Goal: Information Seeking & Learning: Learn about a topic

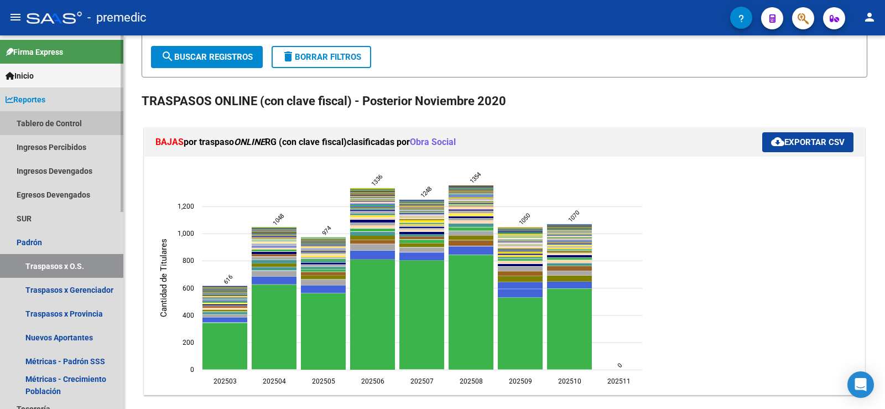
click at [73, 125] on link "Tablero de Control" at bounding box center [61, 123] width 123 height 24
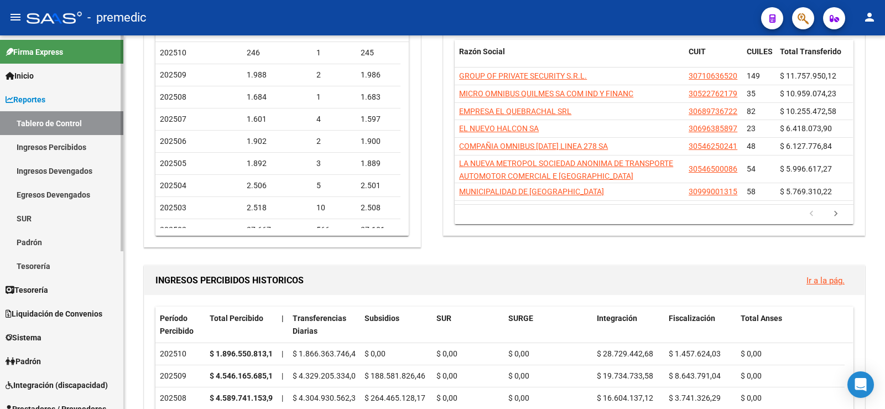
click at [70, 145] on link "Ingresos Percibidos" at bounding box center [61, 147] width 123 height 24
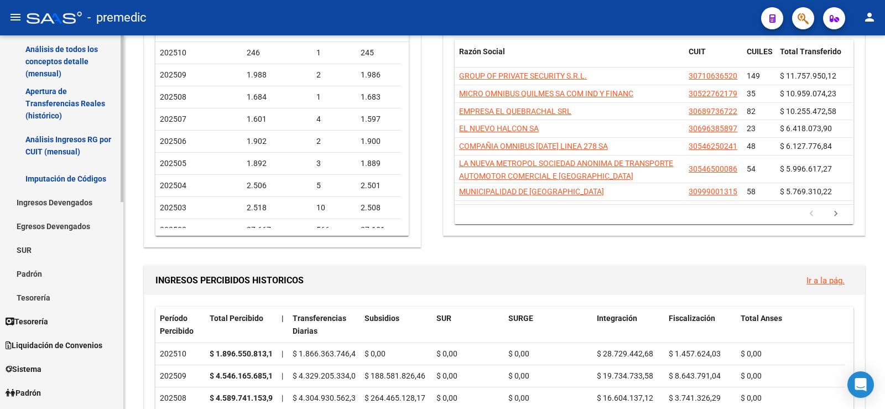
scroll to position [55, 0]
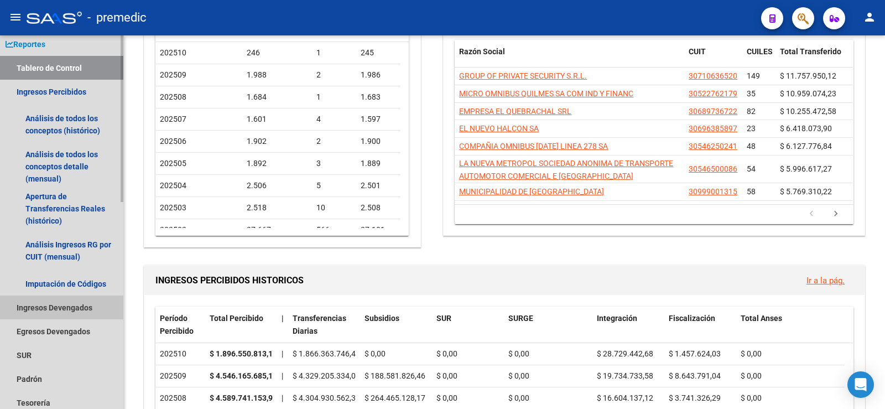
click at [74, 303] on link "Ingresos Devengados" at bounding box center [61, 307] width 123 height 24
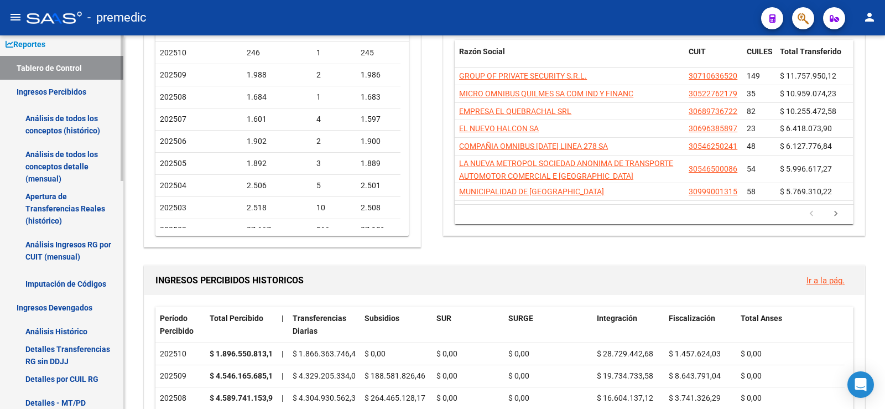
scroll to position [111, 0]
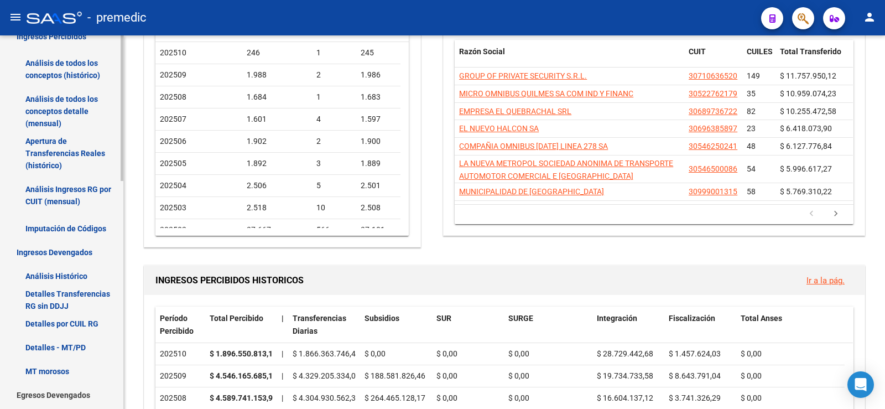
click at [51, 289] on link "Detalles Transferencias RG sin DDJJ" at bounding box center [61, 299] width 123 height 24
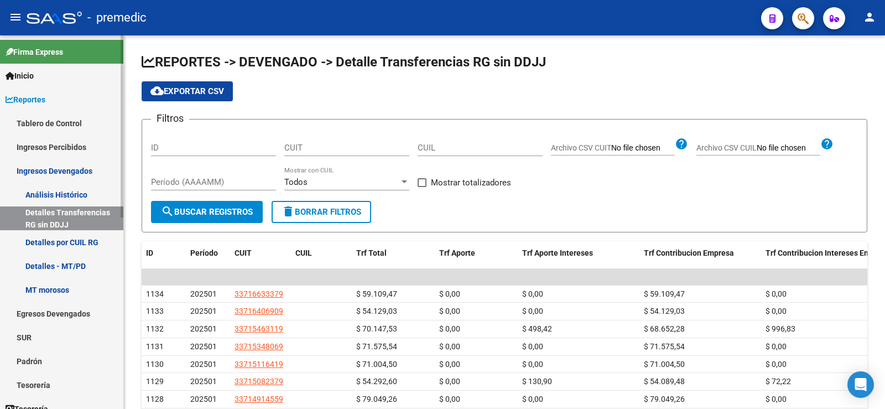
click at [79, 138] on link "Ingresos Percibidos" at bounding box center [61, 147] width 123 height 24
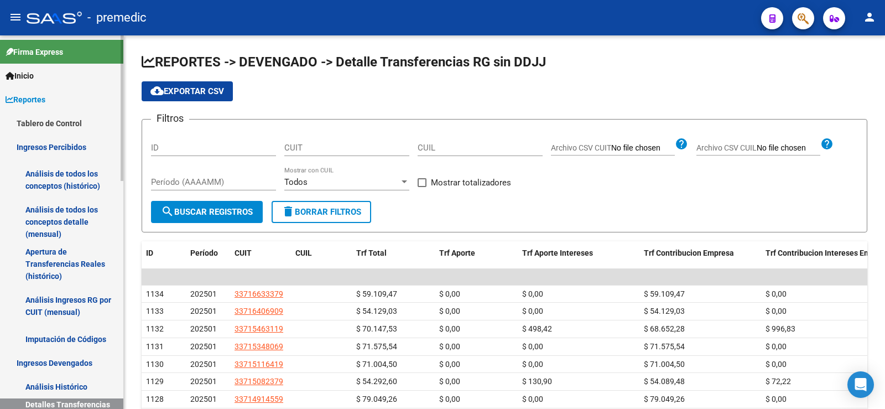
click at [68, 258] on link "Apertura de Transferencias Reales (histórico)" at bounding box center [61, 264] width 123 height 42
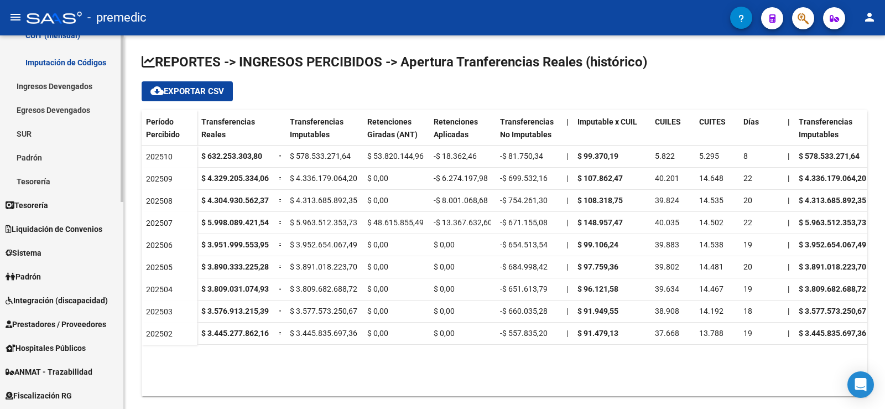
scroll to position [221, 0]
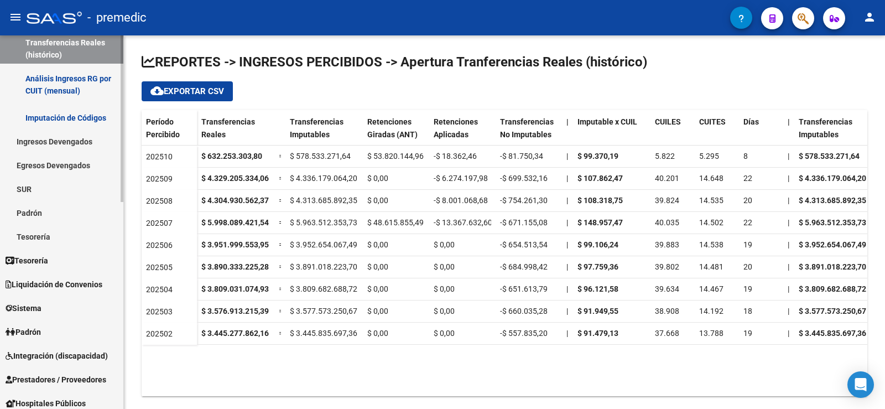
click at [76, 286] on span "Liquidación de Convenios" at bounding box center [54, 284] width 97 height 12
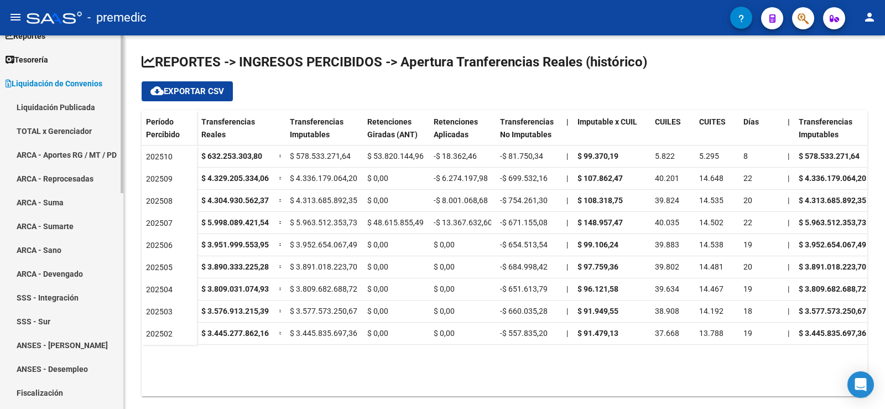
scroll to position [55, 0]
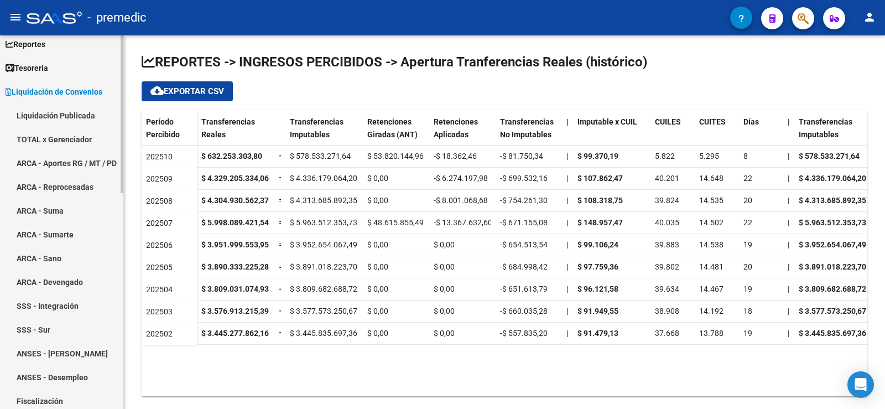
click at [66, 155] on link "ARCA - Aportes RG / MT / PD" at bounding box center [61, 163] width 123 height 24
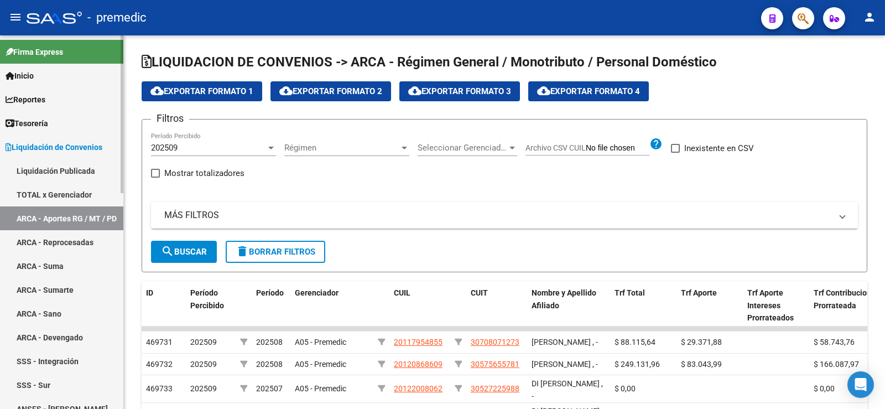
click at [88, 242] on link "ARCA - Reprocesadas" at bounding box center [61, 242] width 123 height 24
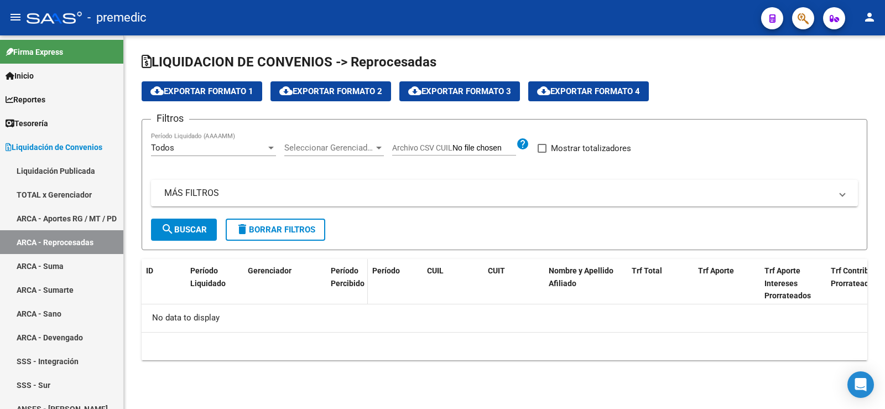
checkbox input "true"
click at [74, 172] on link "Liquidación Publicada" at bounding box center [61, 171] width 123 height 24
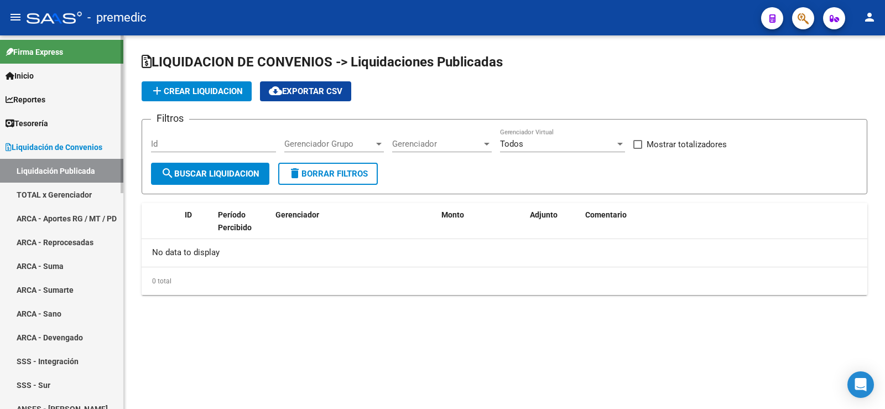
checkbox input "true"
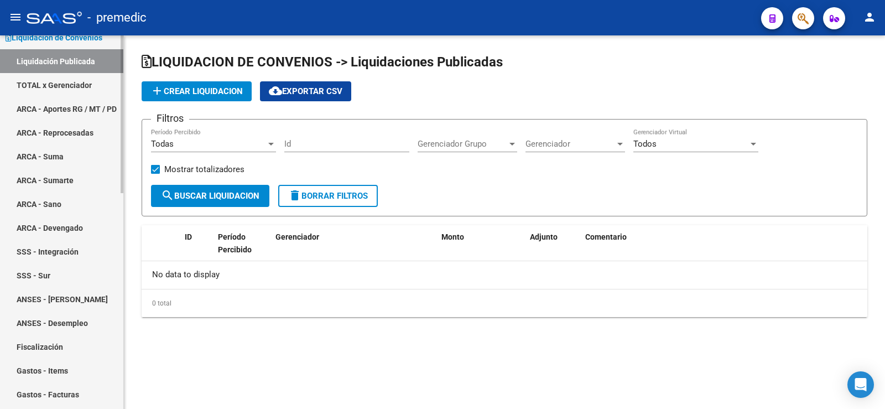
scroll to position [111, 0]
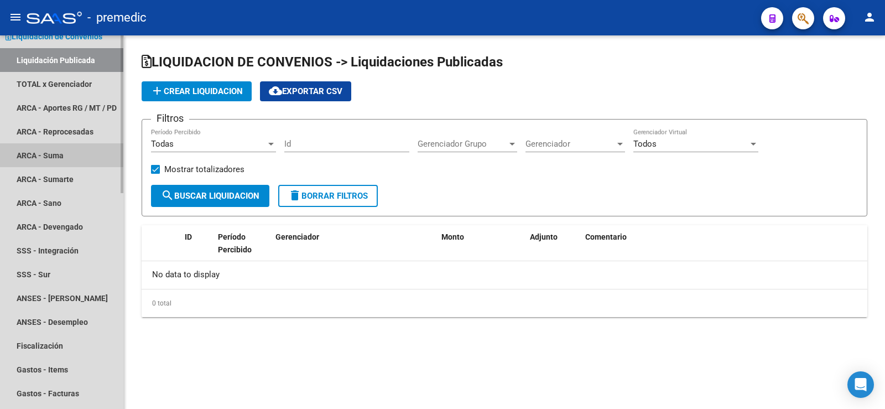
click at [72, 160] on link "ARCA - Suma" at bounding box center [61, 155] width 123 height 24
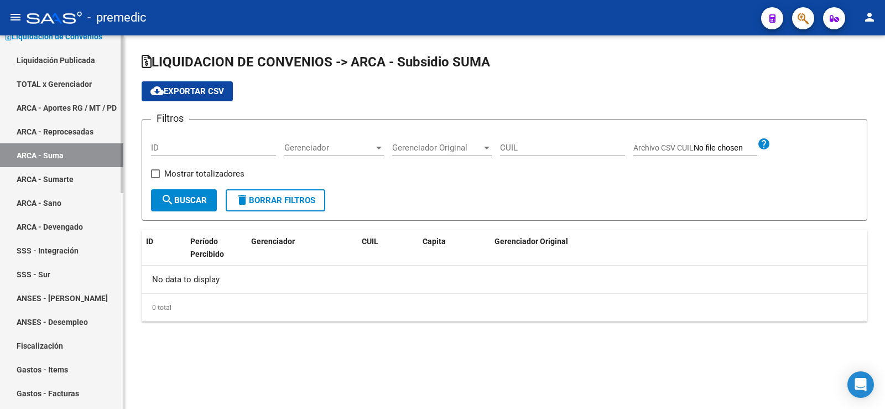
checkbox input "true"
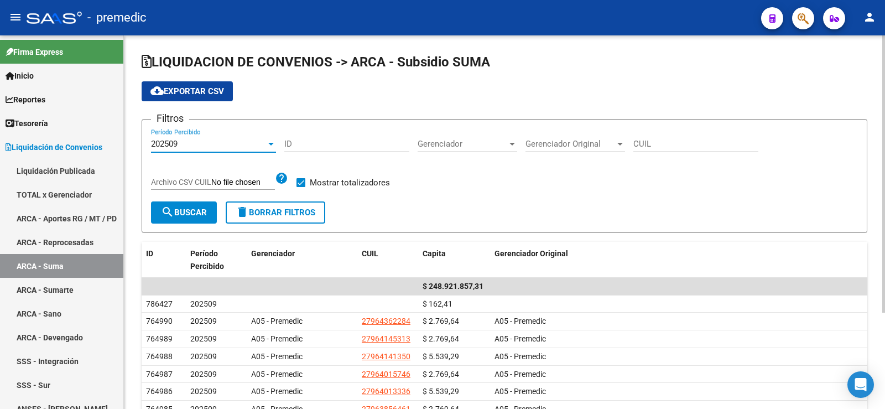
click at [219, 138] on div "202509 Período Percibido" at bounding box center [213, 140] width 125 height 24
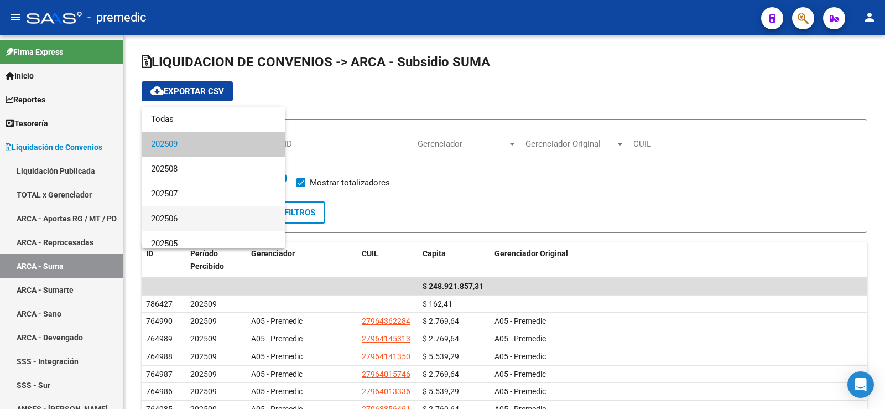
click at [197, 216] on span "202506" at bounding box center [213, 218] width 125 height 25
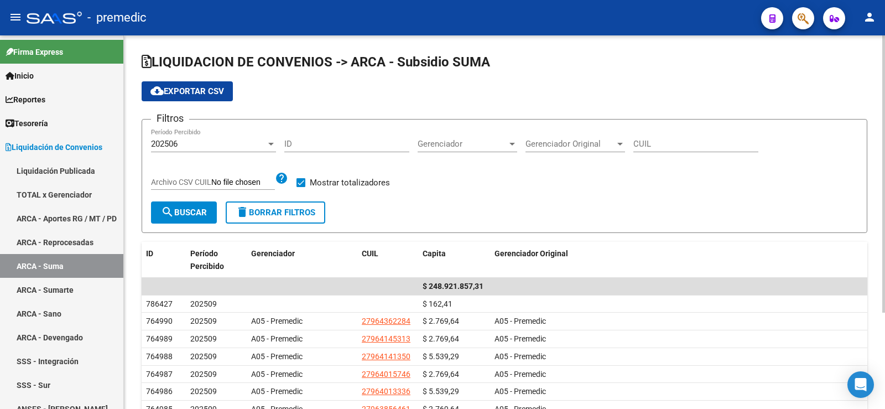
click at [202, 199] on div "Filtros 202506 Período Percibido ID Gerenciador Gerenciador Gerenciador Origina…" at bounding box center [504, 164] width 706 height 73
click at [202, 207] on span "search Buscar" at bounding box center [184, 212] width 46 height 10
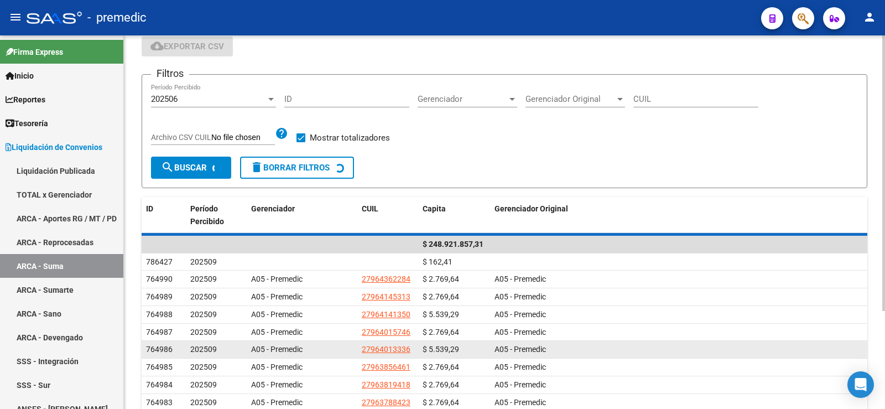
scroll to position [111, 0]
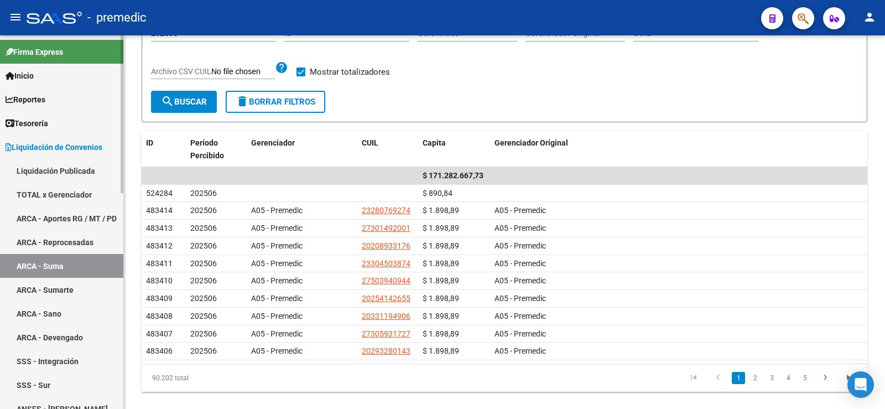
click at [62, 170] on link "Liquidación Publicada" at bounding box center [61, 171] width 123 height 24
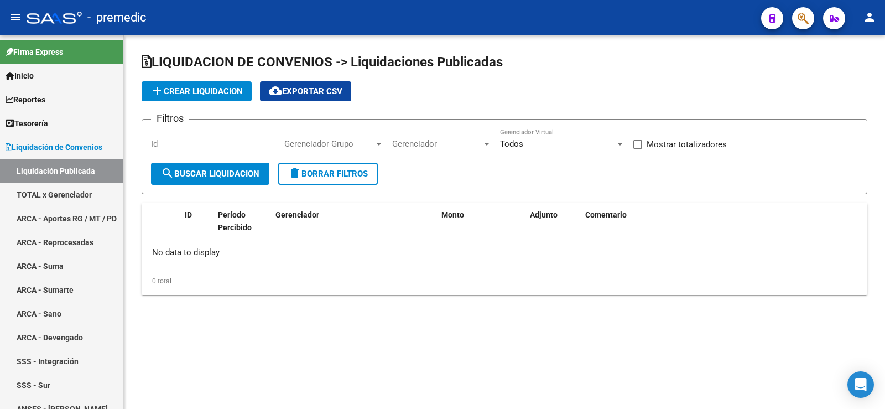
checkbox input "true"
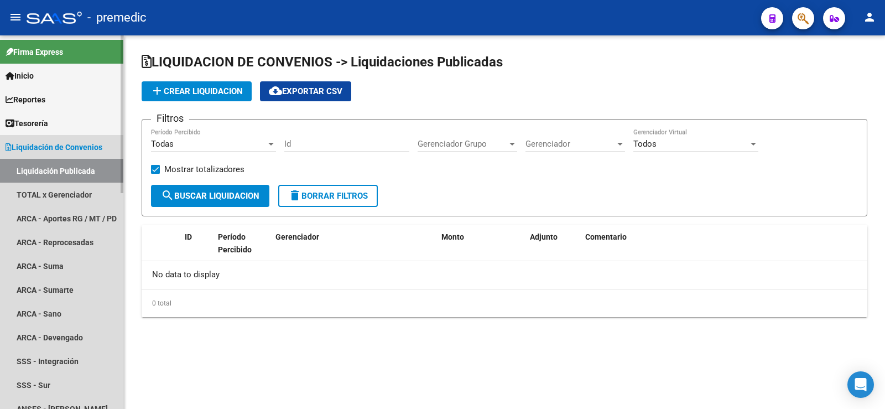
click at [75, 149] on span "Liquidación de Convenios" at bounding box center [54, 147] width 97 height 12
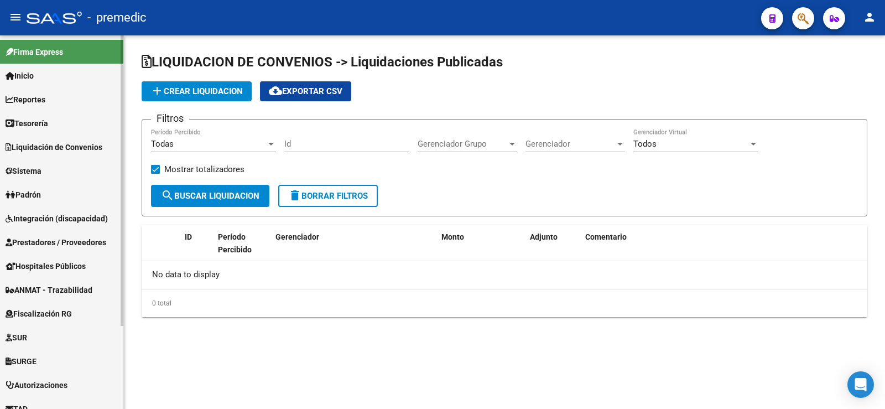
click at [51, 95] on link "Reportes" at bounding box center [61, 99] width 123 height 24
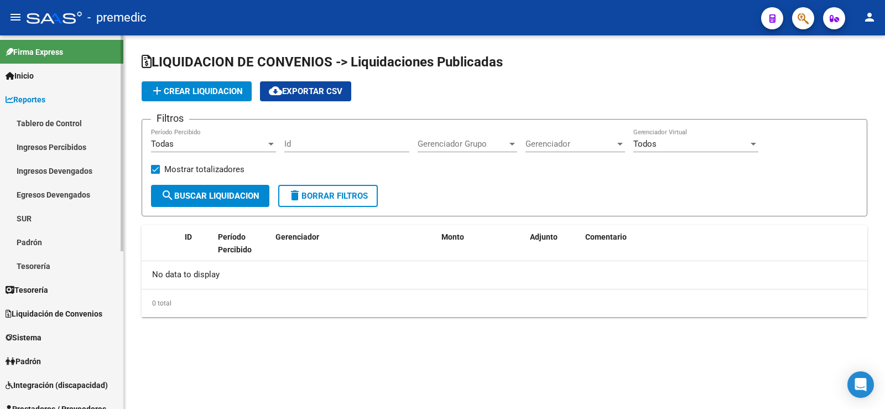
click at [82, 140] on link "Ingresos Percibidos" at bounding box center [61, 147] width 123 height 24
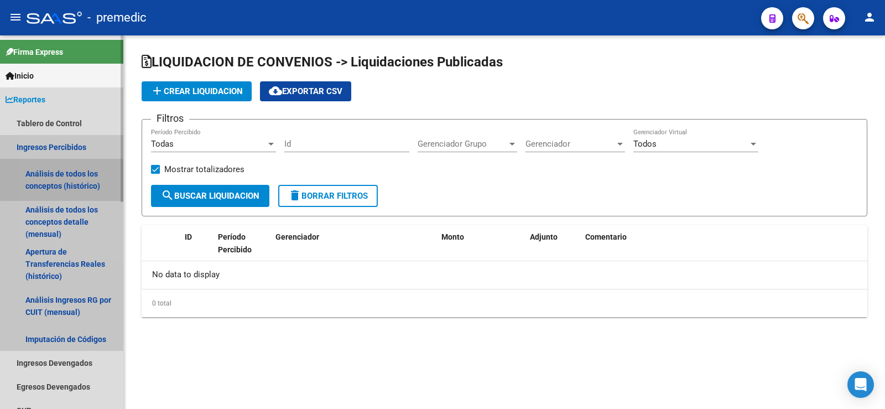
click at [71, 171] on link "Análisis de todos los conceptos (histórico)" at bounding box center [61, 180] width 123 height 42
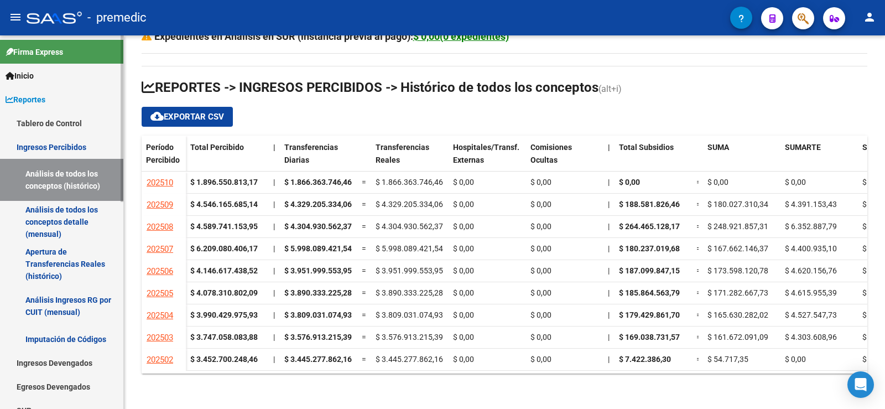
click at [76, 211] on link "Análisis de todos los conceptos detalle (mensual)" at bounding box center [61, 222] width 123 height 42
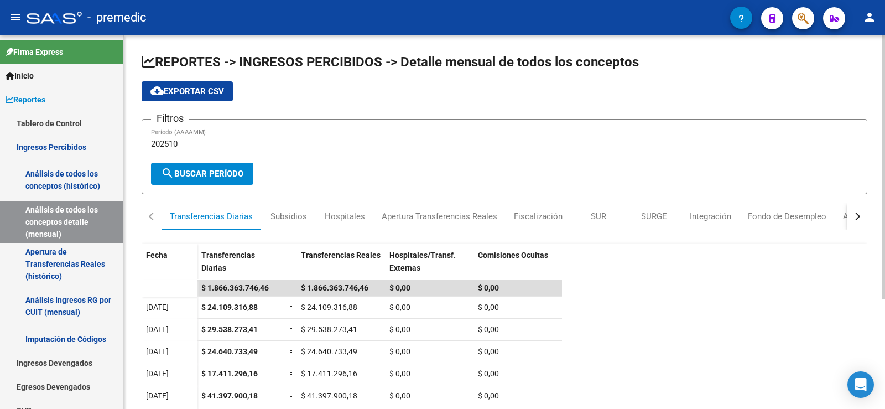
click at [210, 144] on input "202510" at bounding box center [213, 144] width 125 height 10
click at [208, 146] on input "202506" at bounding box center [213, 144] width 125 height 10
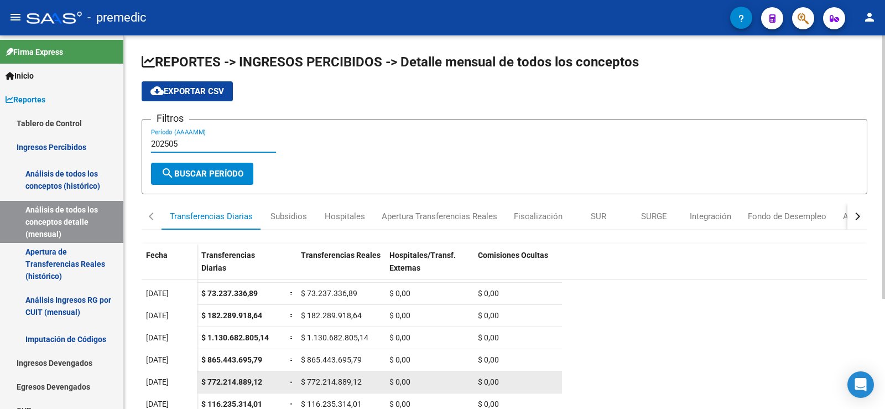
scroll to position [111, 0]
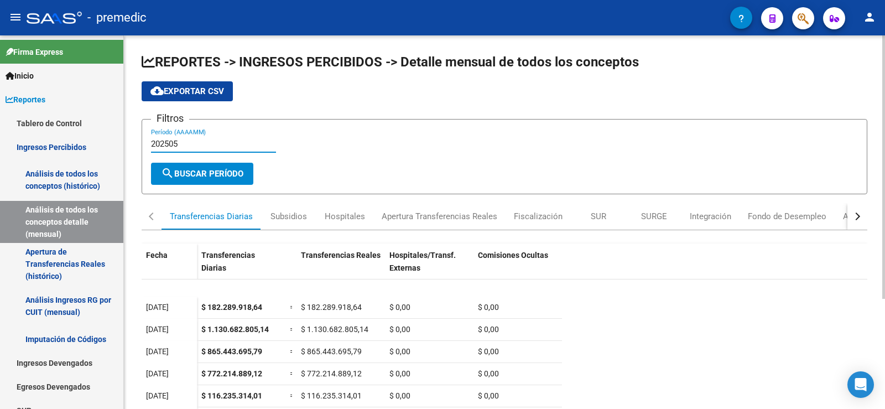
click at [186, 144] on input "202505" at bounding box center [213, 144] width 125 height 10
click at [211, 144] on input "202504" at bounding box center [213, 144] width 125 height 10
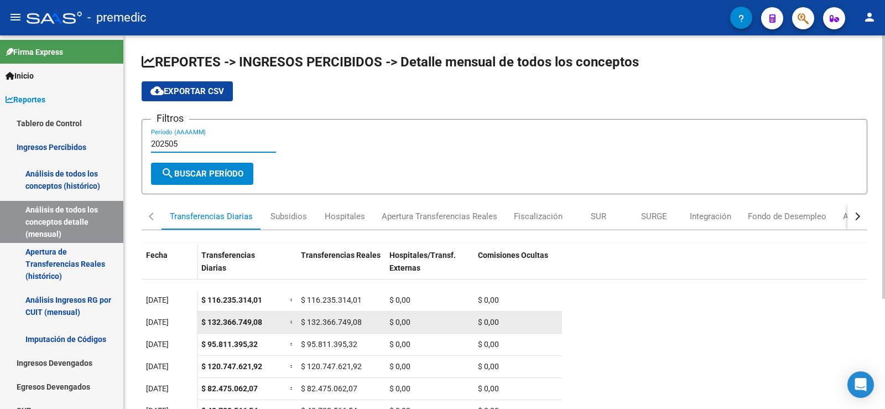
scroll to position [210, 0]
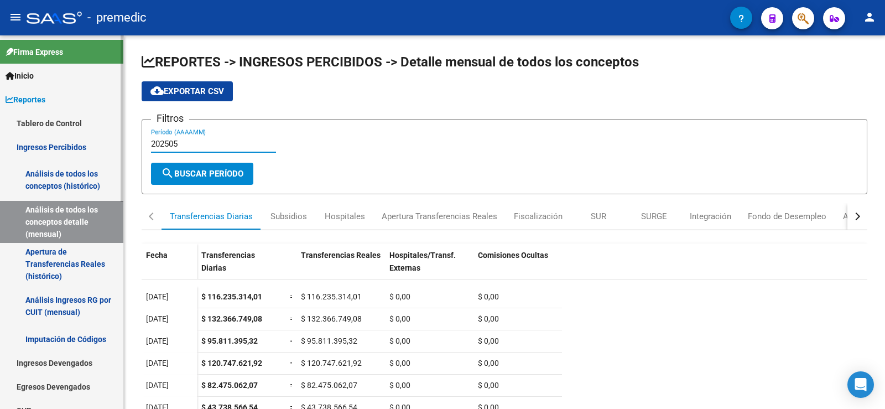
type input "202505"
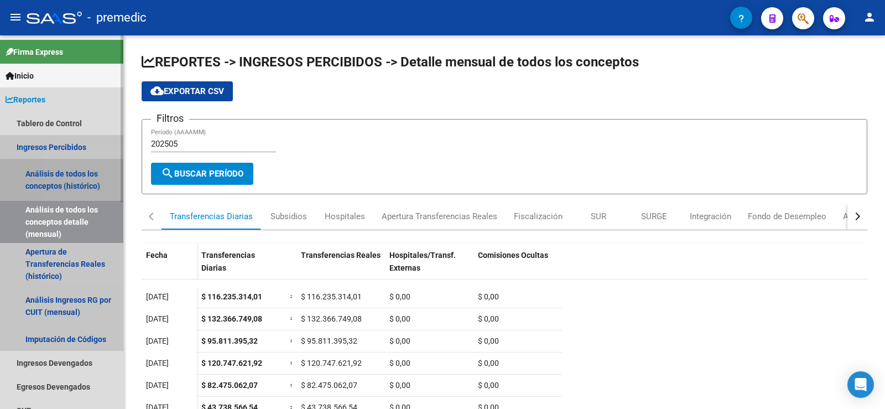
click at [86, 187] on link "Análisis de todos los conceptos (histórico)" at bounding box center [61, 180] width 123 height 42
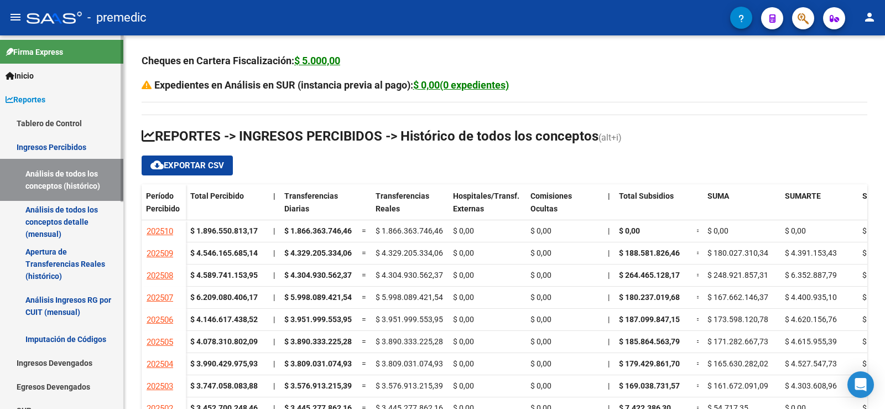
click at [67, 116] on link "Tablero de Control" at bounding box center [61, 123] width 123 height 24
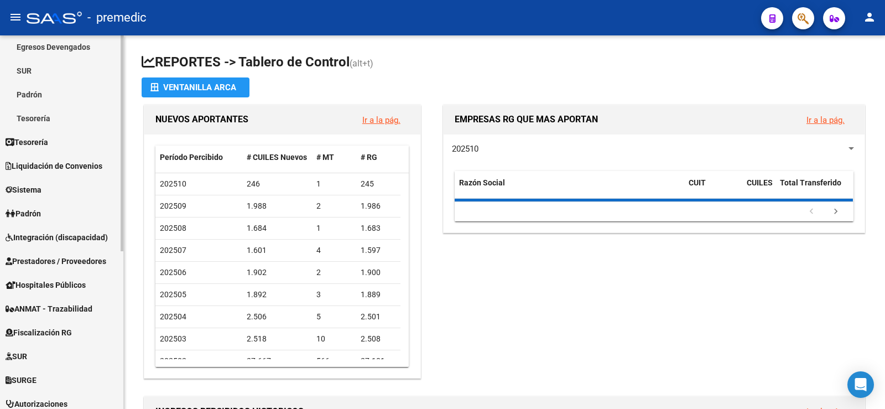
scroll to position [221, 0]
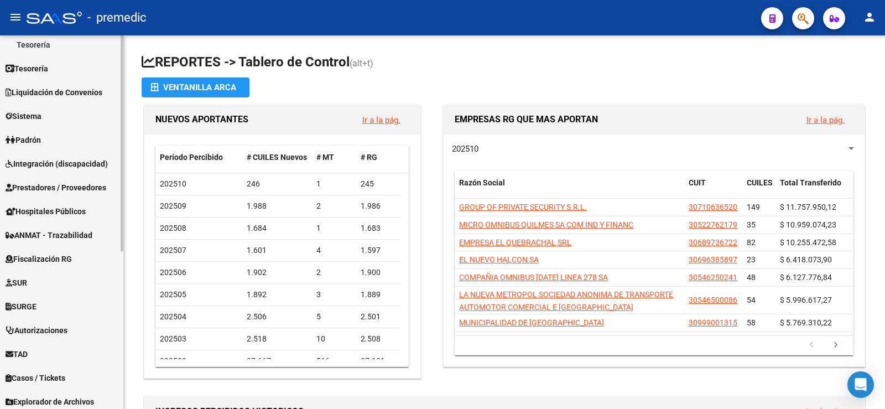
click at [36, 143] on span "Padrón" at bounding box center [23, 140] width 35 height 12
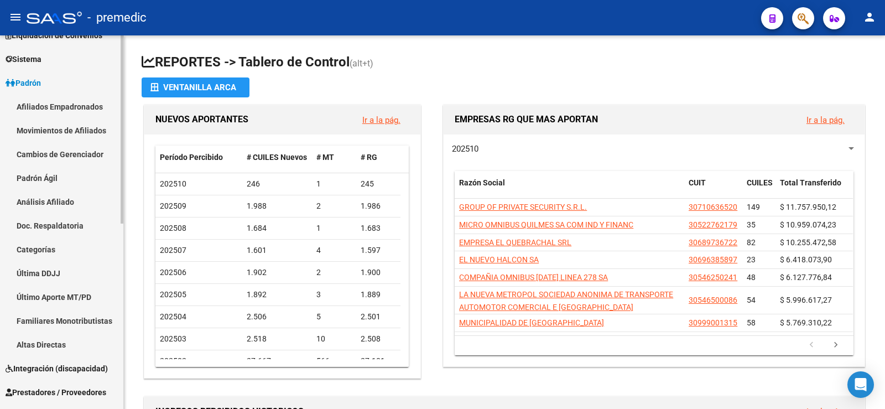
scroll to position [111, 0]
click at [66, 180] on link "Padrón Ágil" at bounding box center [61, 179] width 123 height 24
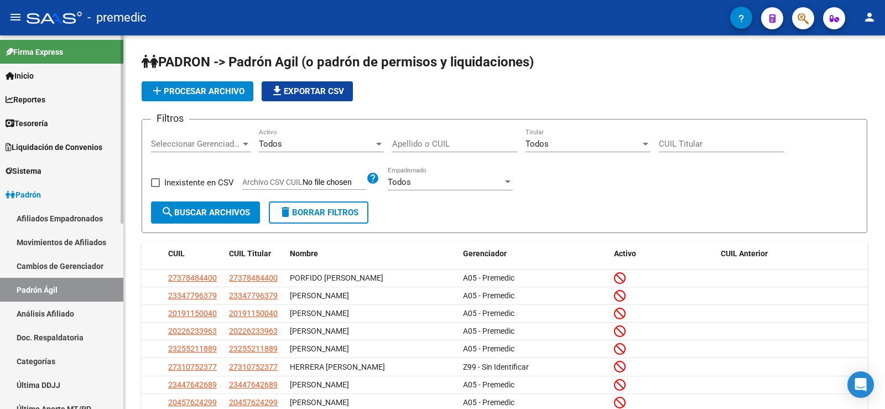
click at [45, 103] on span "Reportes" at bounding box center [26, 99] width 40 height 12
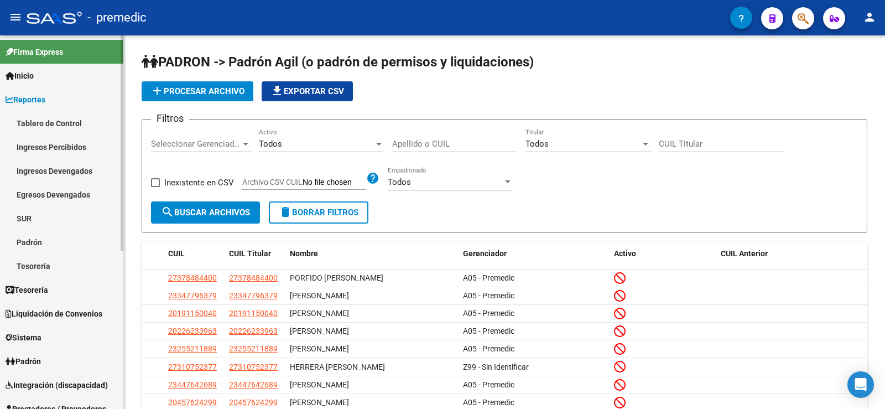
click at [41, 242] on link "Padrón" at bounding box center [61, 242] width 123 height 24
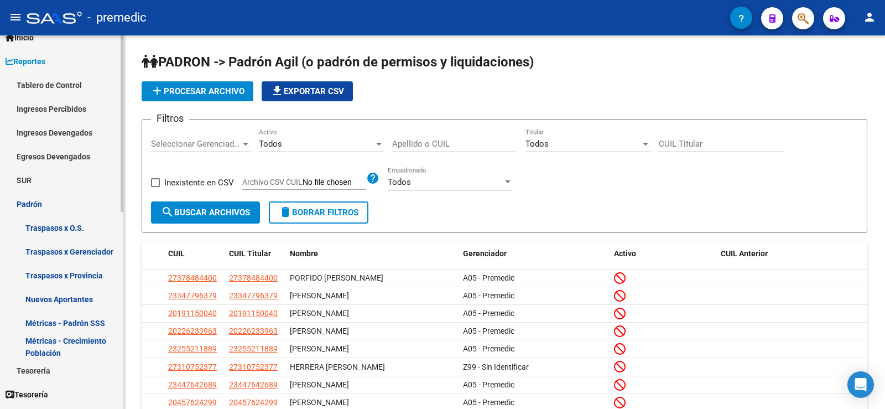
scroll to position [55, 0]
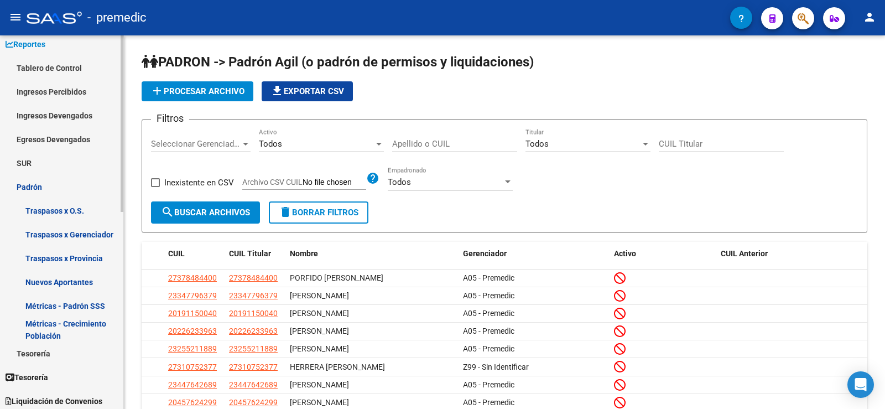
click at [75, 325] on link "Métricas - Crecimiento Población" at bounding box center [61, 329] width 123 height 24
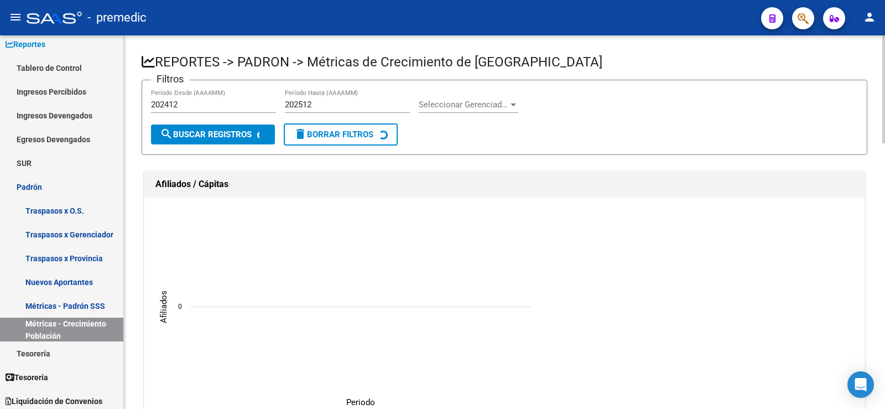
click at [187, 104] on input "202412" at bounding box center [213, 105] width 125 height 10
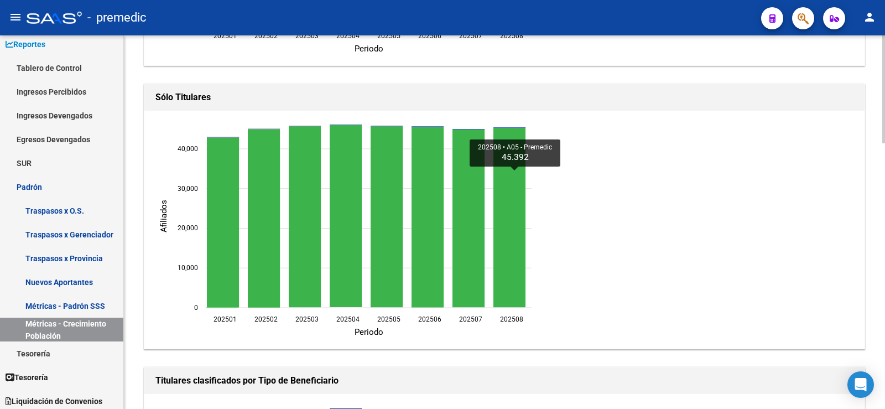
scroll to position [663, 0]
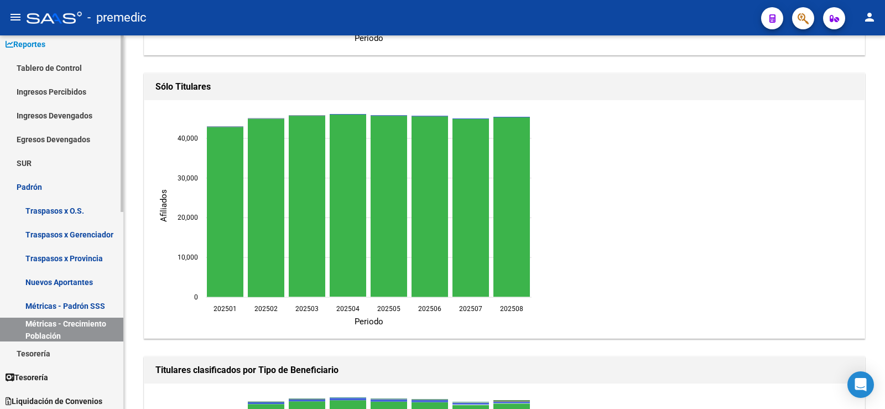
type input "202501"
click at [60, 208] on link "Traspasos x O.S." at bounding box center [61, 210] width 123 height 24
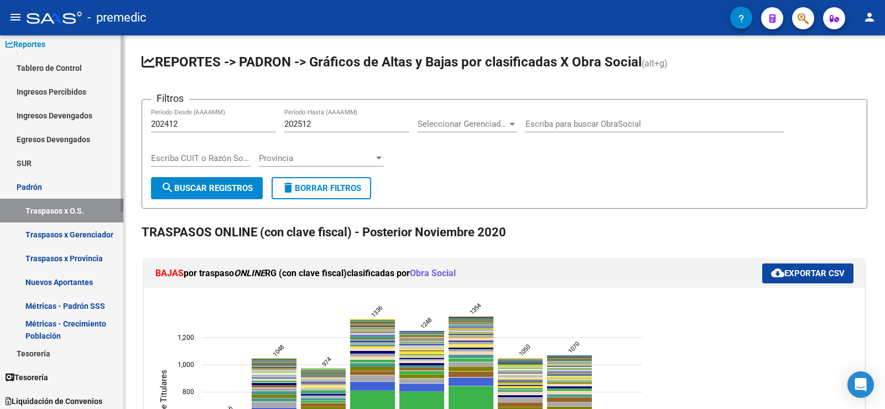
scroll to position [111, 0]
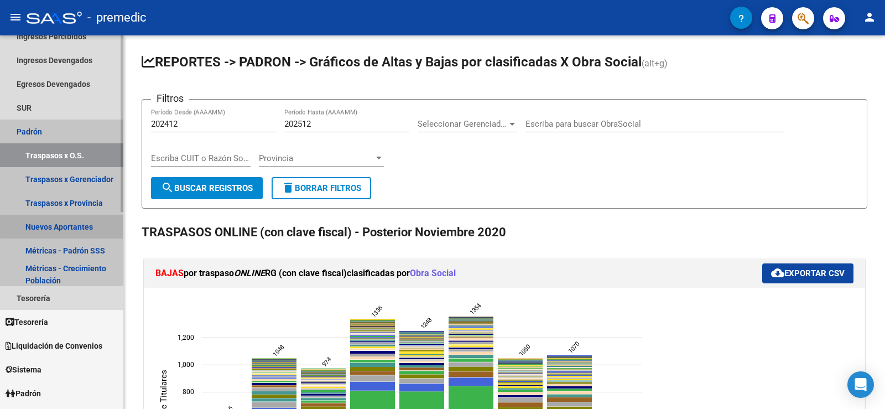
click at [74, 226] on link "Nuevos Aportantes" at bounding box center [61, 226] width 123 height 24
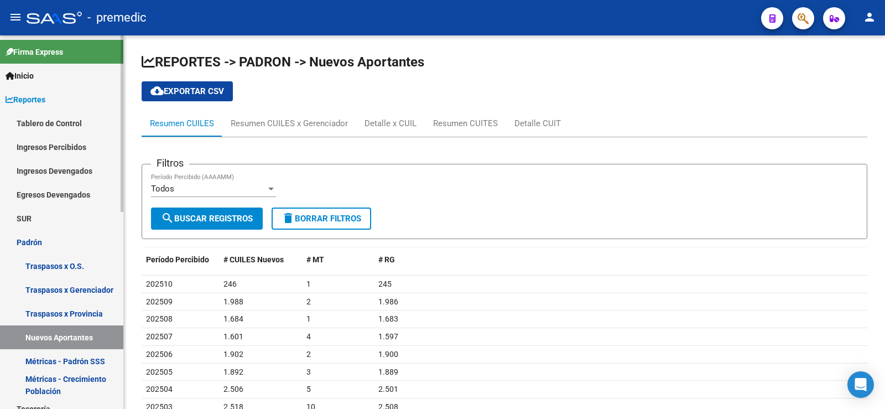
click at [67, 165] on link "Ingresos Devengados" at bounding box center [61, 171] width 123 height 24
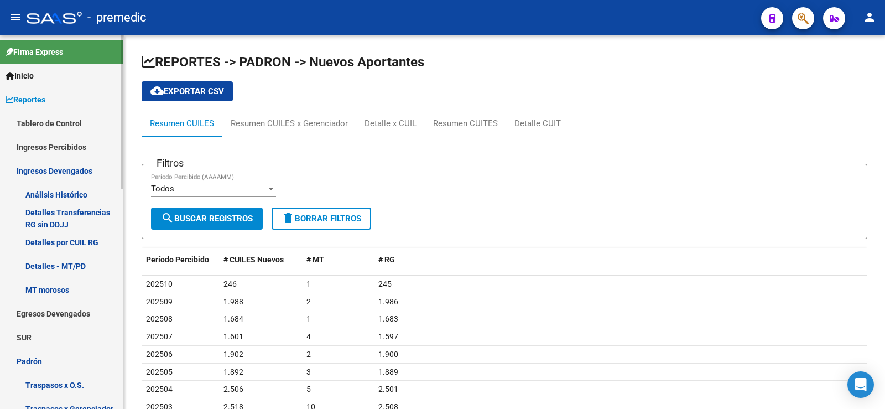
click at [88, 143] on link "Ingresos Percibidos" at bounding box center [61, 147] width 123 height 24
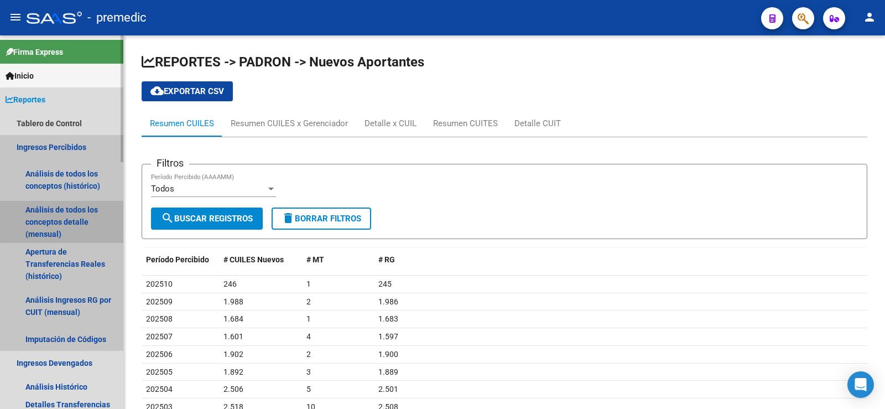
click at [71, 213] on link "Análisis de todos los conceptos detalle (mensual)" at bounding box center [61, 222] width 123 height 42
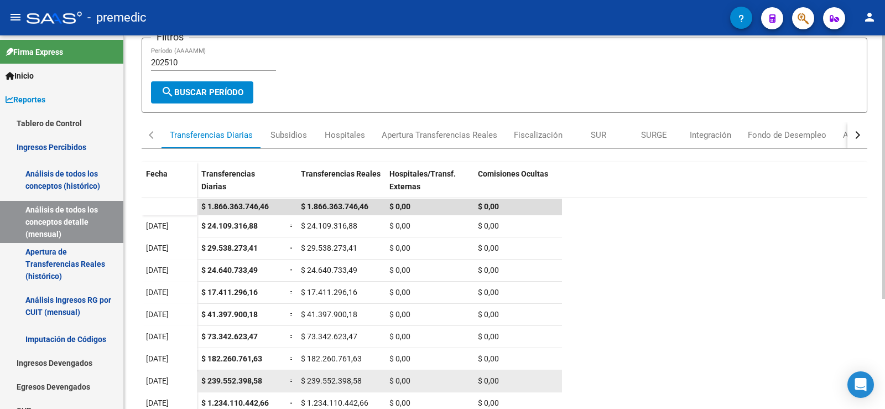
scroll to position [156, 0]
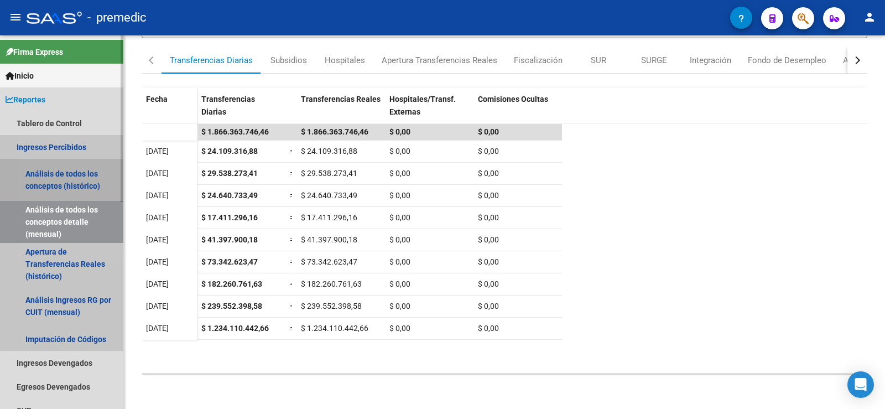
click at [67, 172] on link "Análisis de todos los conceptos (histórico)" at bounding box center [61, 180] width 123 height 42
